Goal: Obtain resource: Download file/media

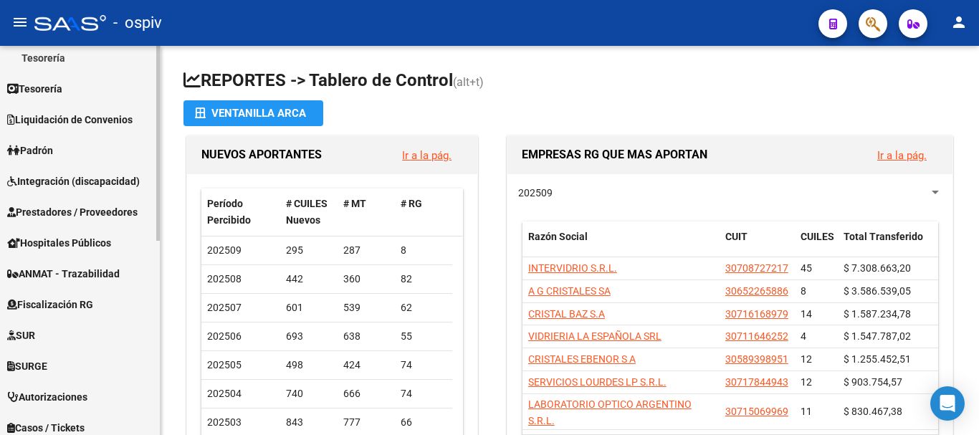
scroll to position [387, 0]
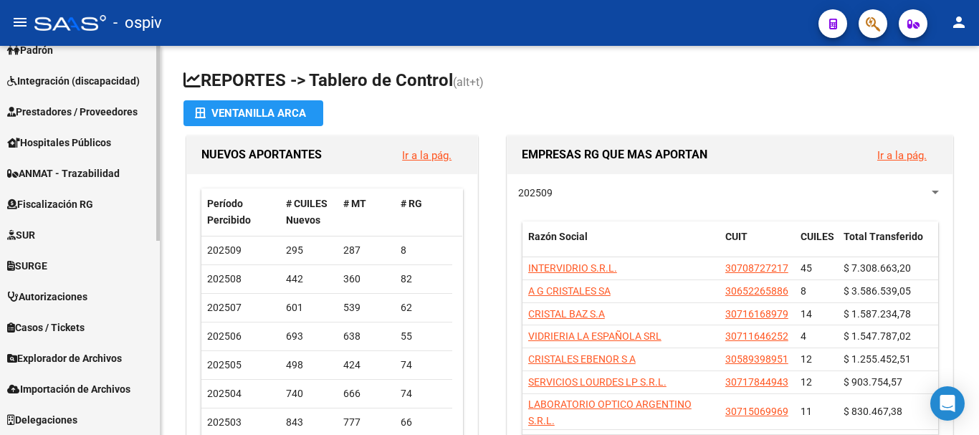
click at [66, 367] on link "Explorador de Archivos" at bounding box center [80, 358] width 160 height 31
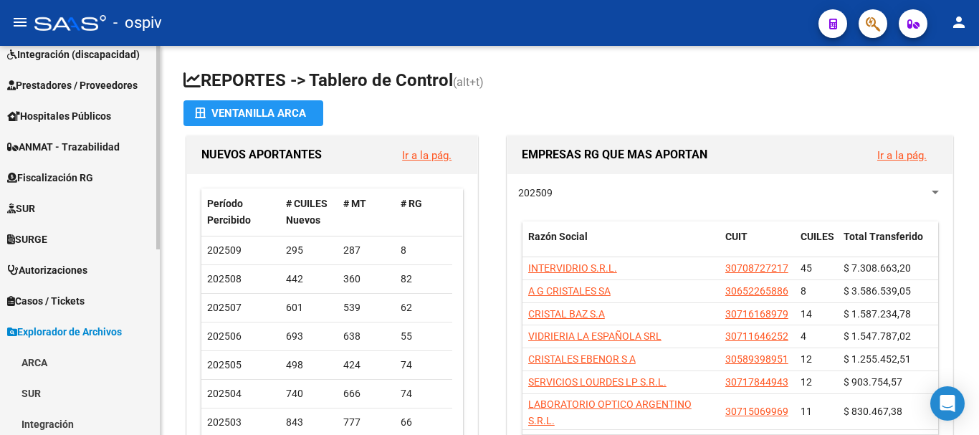
scroll to position [171, 0]
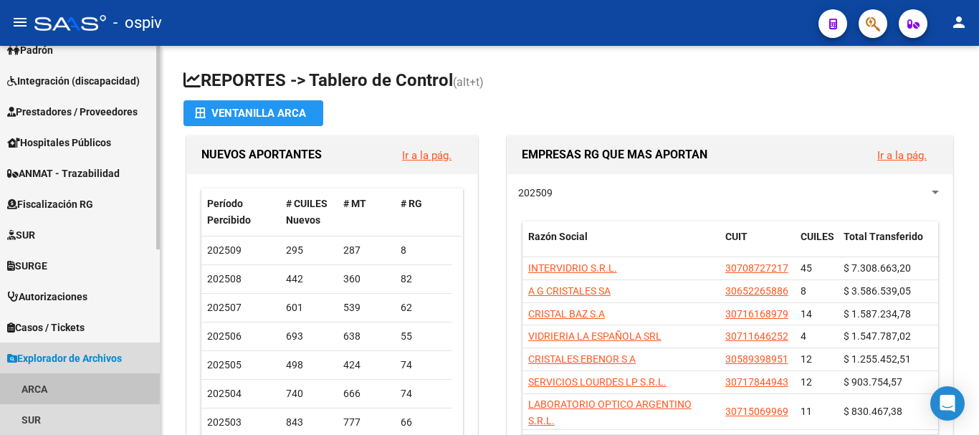
click at [29, 387] on link "ARCA" at bounding box center [80, 389] width 160 height 31
click at [33, 387] on link "ARCA" at bounding box center [80, 389] width 160 height 31
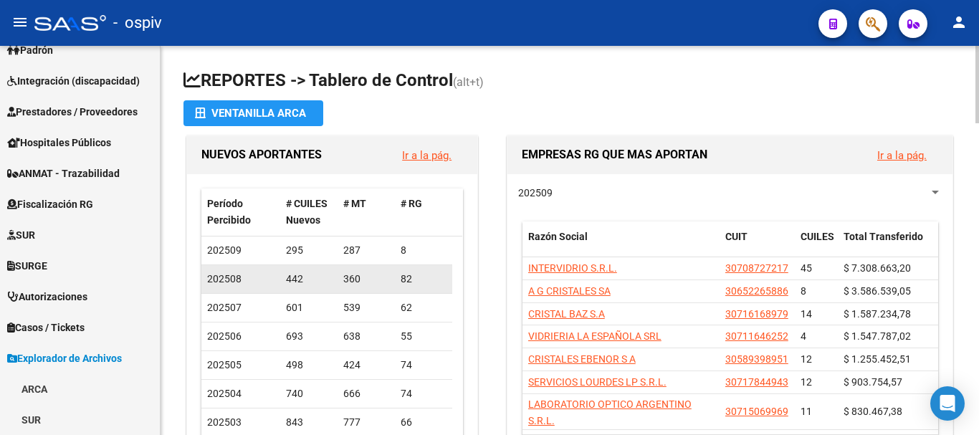
scroll to position [143, 0]
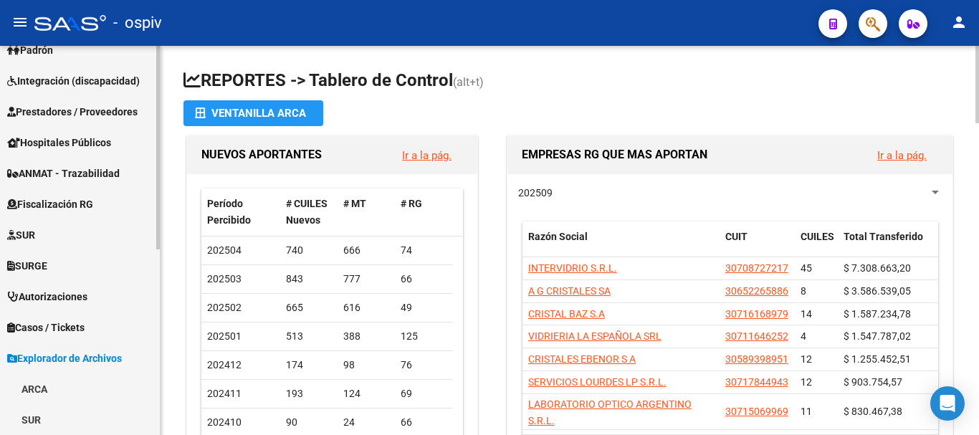
click at [29, 381] on link "ARCA" at bounding box center [80, 389] width 160 height 31
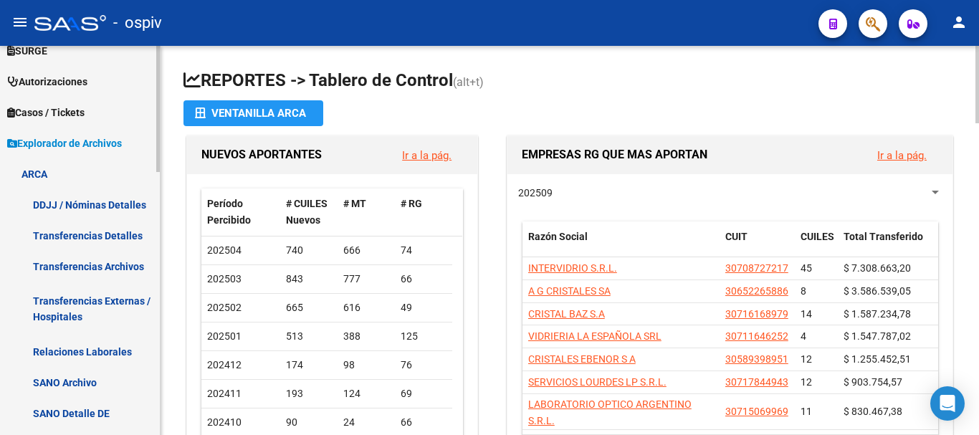
click at [101, 232] on link "Transferencias Detalles" at bounding box center [80, 235] width 160 height 31
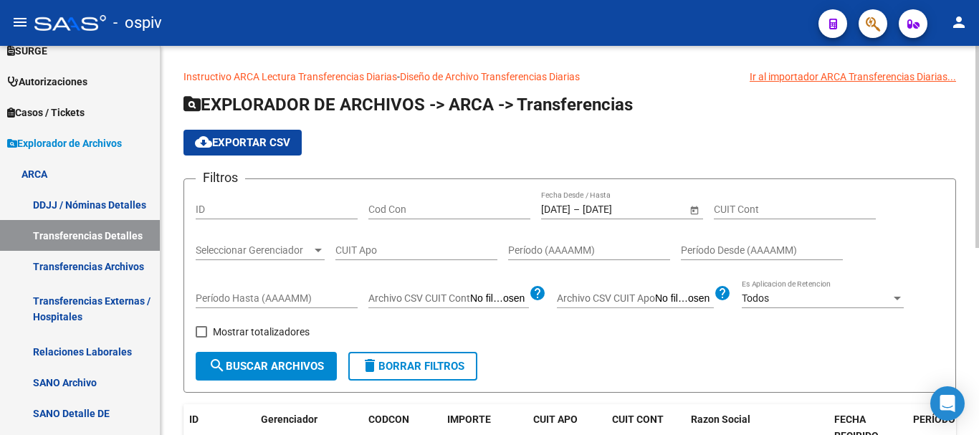
click at [615, 206] on input "[DATE]" at bounding box center [618, 210] width 70 height 12
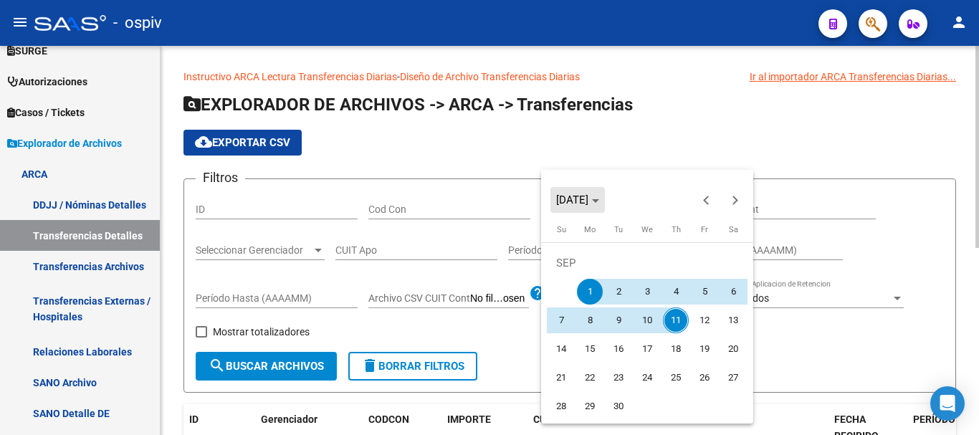
click at [605, 206] on span "Choose month and year" at bounding box center [578, 200] width 54 height 34
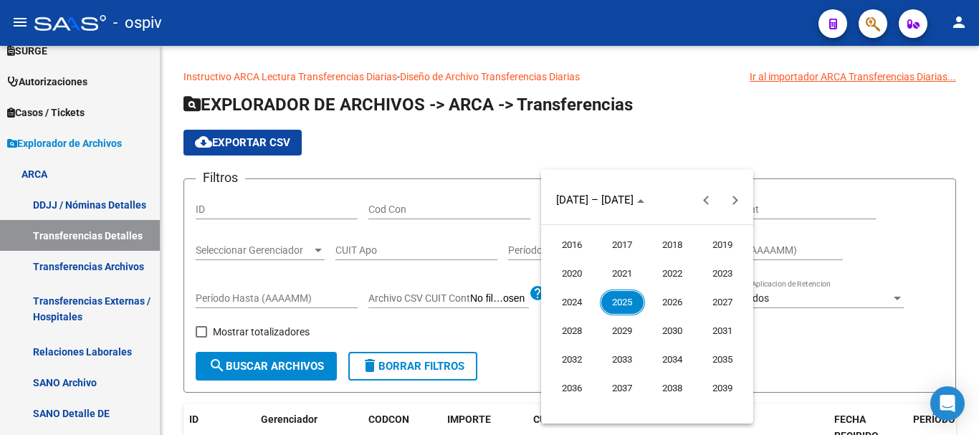
click at [617, 300] on span "2025" at bounding box center [622, 303] width 45 height 26
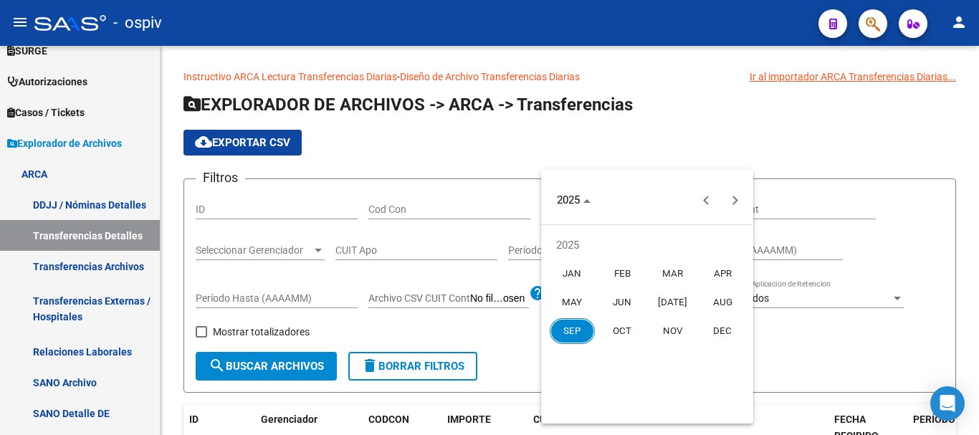
click at [583, 329] on span "SEP" at bounding box center [572, 331] width 45 height 26
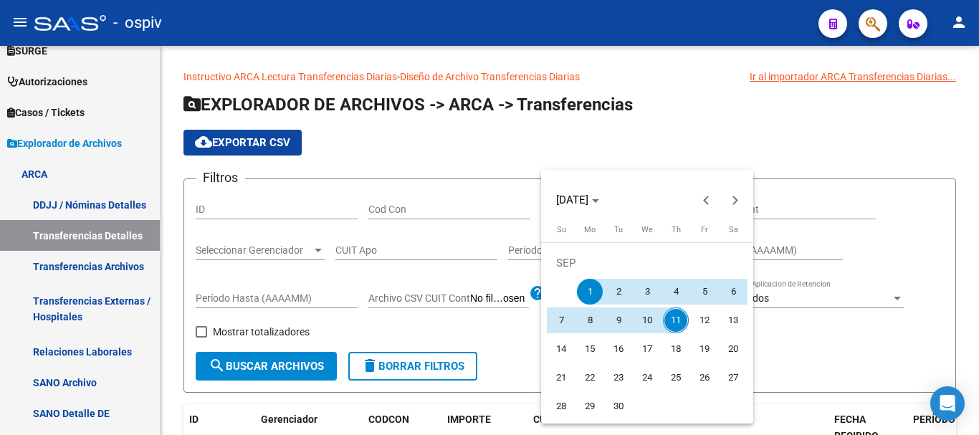
click at [675, 318] on span "11" at bounding box center [676, 321] width 26 height 26
type input "[DATE]"
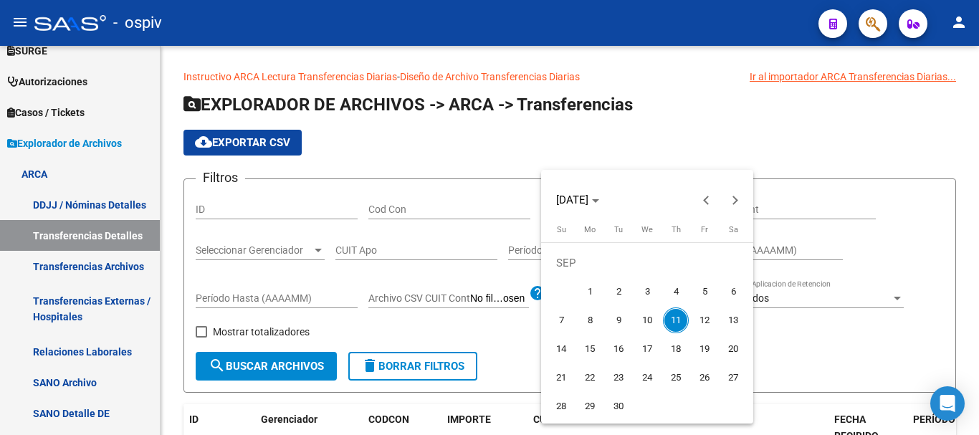
click at [675, 318] on span "11" at bounding box center [676, 321] width 26 height 26
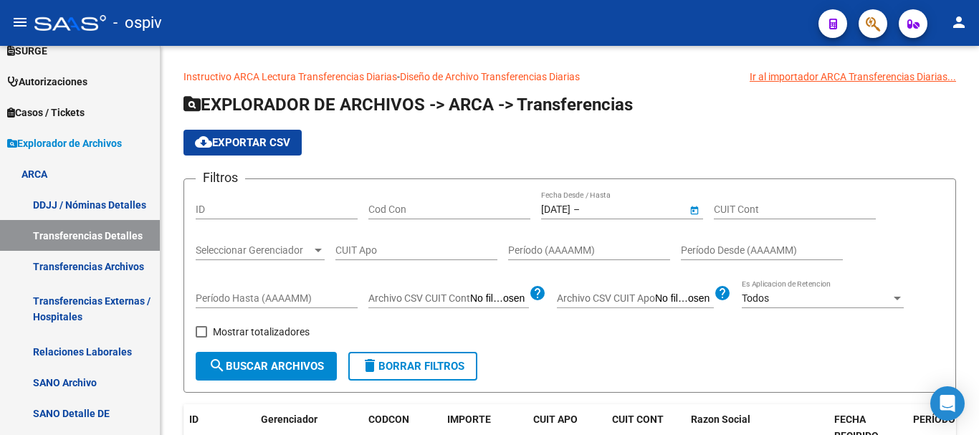
type input "[DATE]"
click at [271, 366] on span "search Buscar Archivos" at bounding box center [266, 366] width 115 height 13
click at [242, 134] on button "cloud_download Exportar CSV" at bounding box center [243, 143] width 118 height 26
click at [679, 130] on div "cloud_download Exportar CSV" at bounding box center [570, 143] width 773 height 26
click at [693, 143] on div "cloud_download Exportar CSV" at bounding box center [570, 143] width 773 height 26
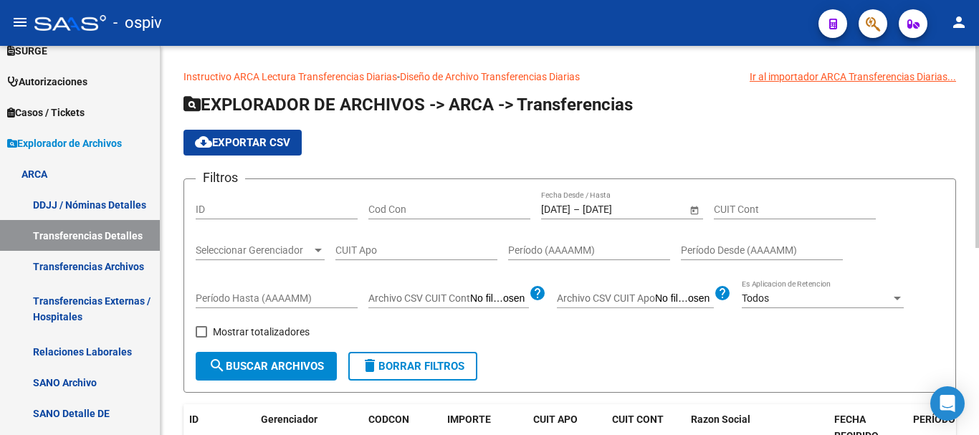
click at [404, 142] on div "cloud_download Exportar CSV" at bounding box center [570, 143] width 773 height 26
click at [696, 121] on app-list-header "EXPLORADOR DE ARCHIVOS -> ARCA -> Transferencias cloud_download Exportar CSV Fi…" at bounding box center [570, 243] width 773 height 300
click at [716, 136] on div "cloud_download Exportar CSV" at bounding box center [570, 143] width 773 height 26
